Goal: Navigation & Orientation: Find specific page/section

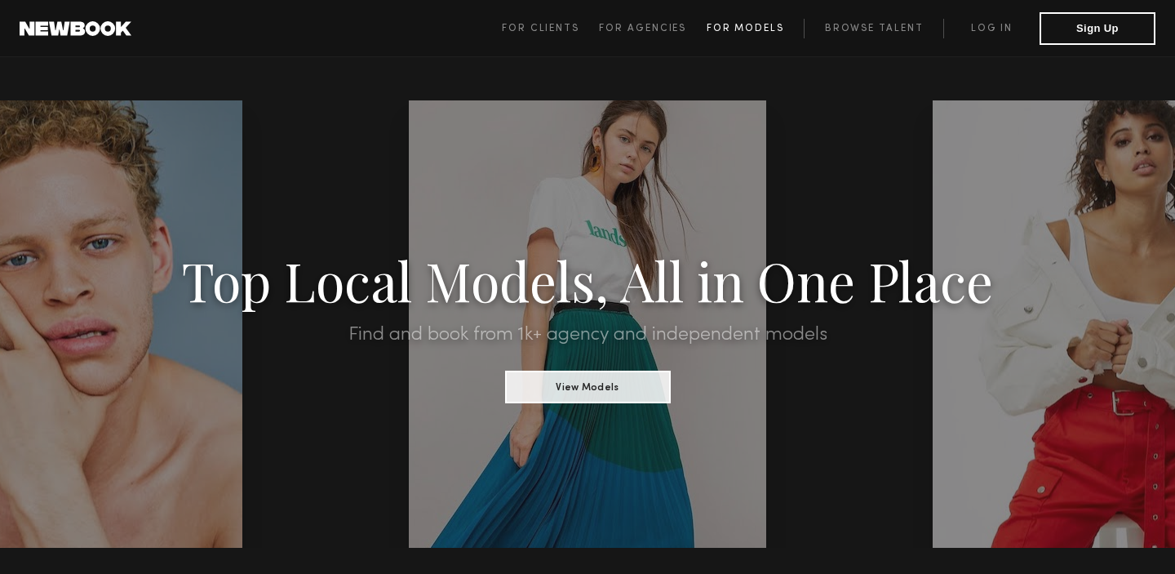
click at [744, 28] on span "For Models" at bounding box center [746, 29] width 78 height 10
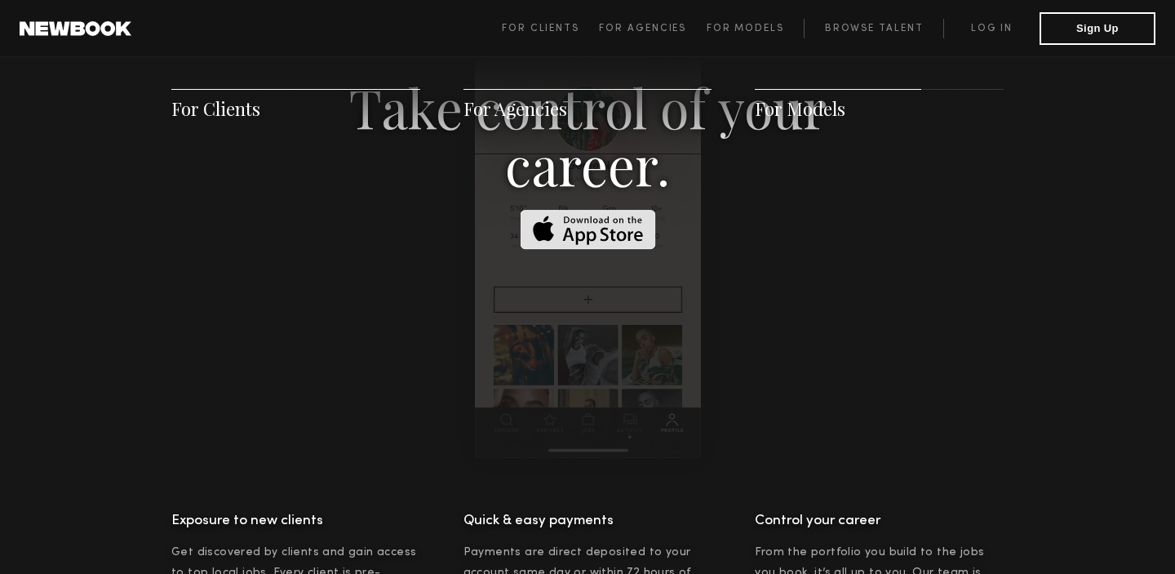
scroll to position [3136, 0]
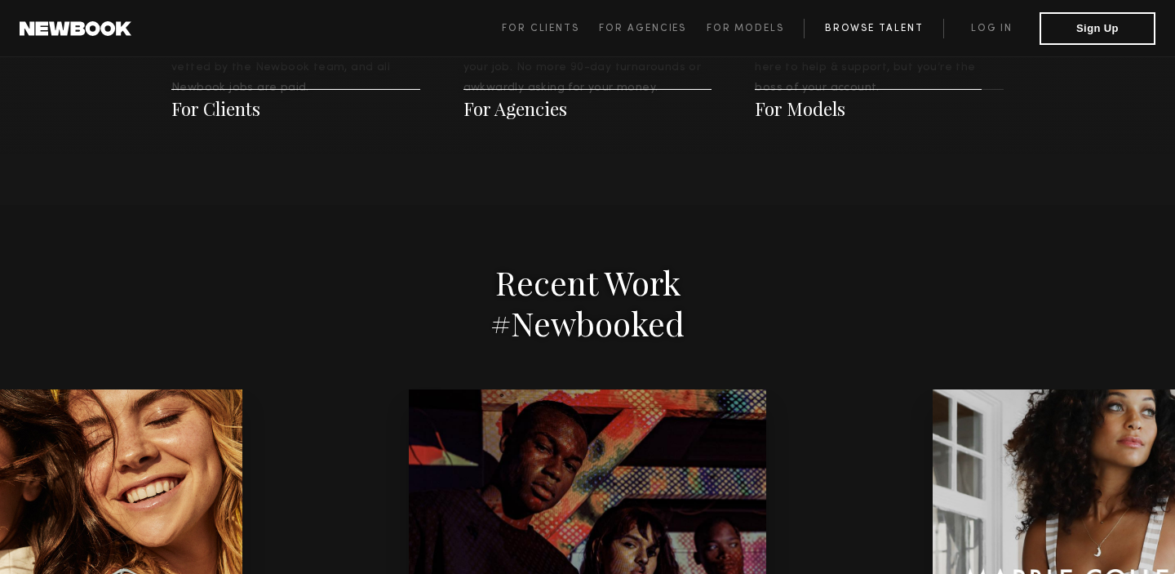
click at [853, 21] on link "Browse Talent" at bounding box center [874, 29] width 140 height 20
